Goal: Entertainment & Leisure: Consume media (video, audio)

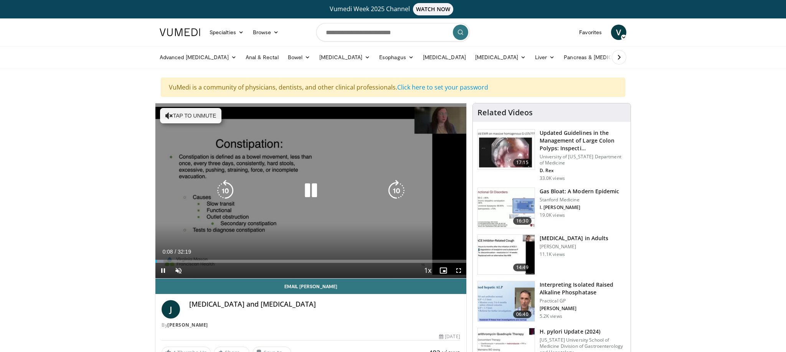
click at [197, 113] on button "Tap to unmute" at bounding box center [190, 115] width 61 height 15
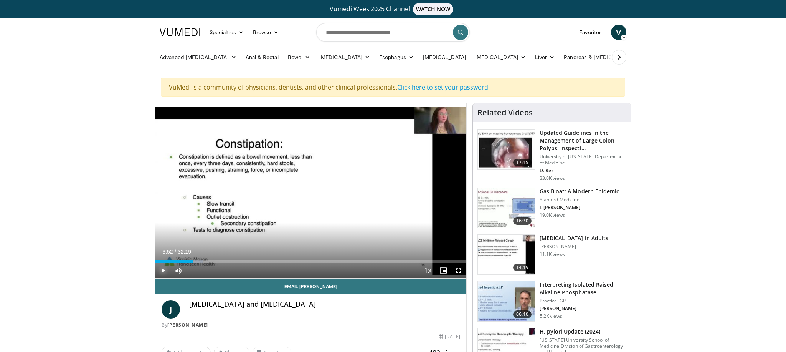
click at [163, 270] on span "Video Player" at bounding box center [163, 270] width 15 height 15
click at [161, 270] on span "Video Player" at bounding box center [163, 270] width 15 height 15
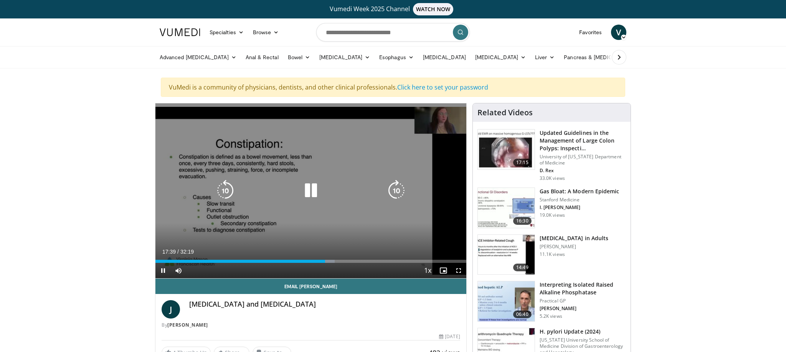
click at [307, 192] on icon "Video Player" at bounding box center [311, 191] width 22 height 22
click at [306, 193] on icon "Video Player" at bounding box center [311, 191] width 22 height 22
